Goal: Find specific page/section: Find specific page/section

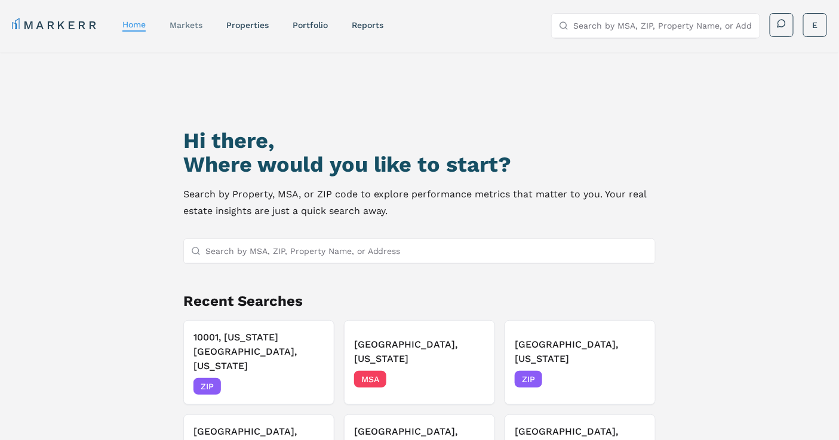
click at [188, 21] on link "markets" at bounding box center [185, 25] width 33 height 10
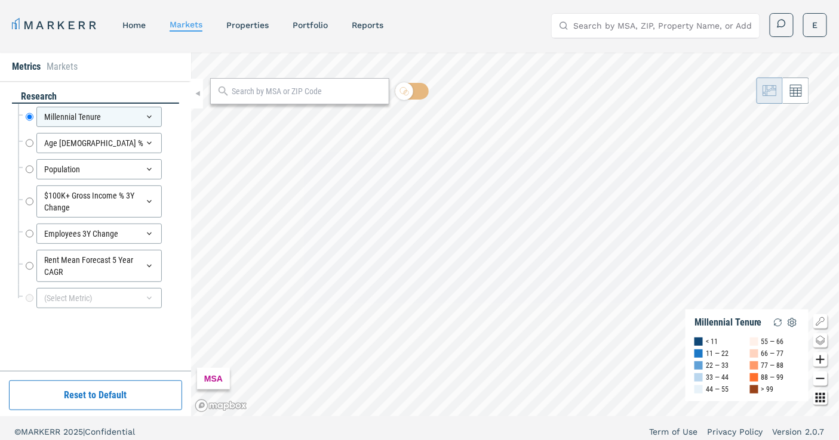
click at [247, 91] on input "text" at bounding box center [307, 91] width 151 height 13
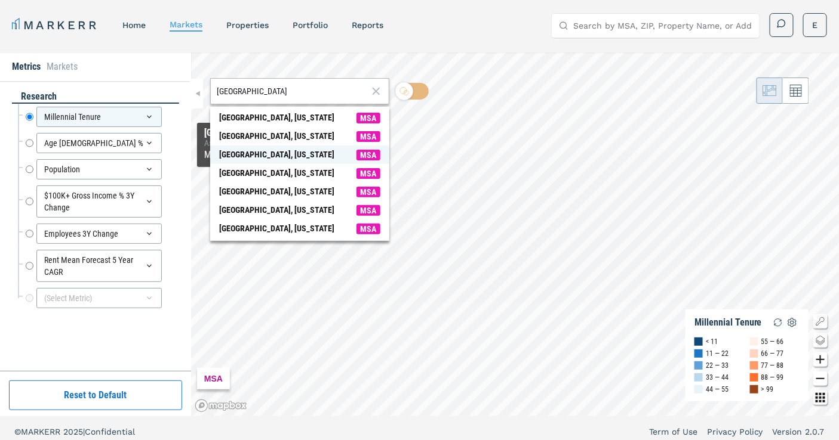
type input "atlanta"
click at [356, 159] on span "MSA" at bounding box center [368, 155] width 24 height 11
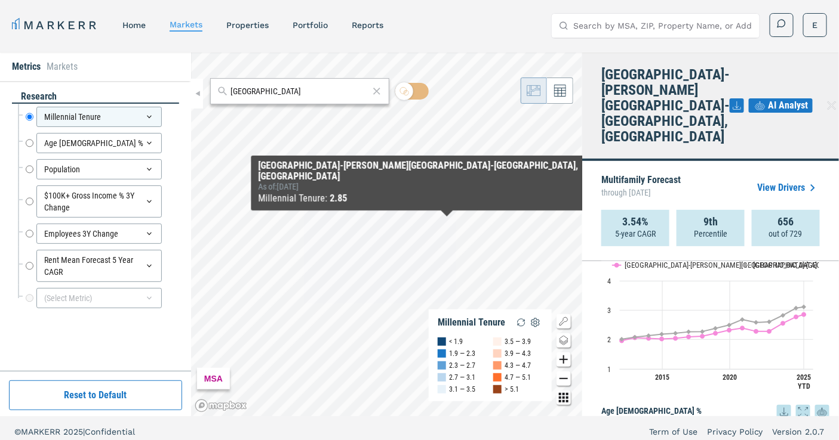
scroll to position [199, 0]
